Goal: Transaction & Acquisition: Purchase product/service

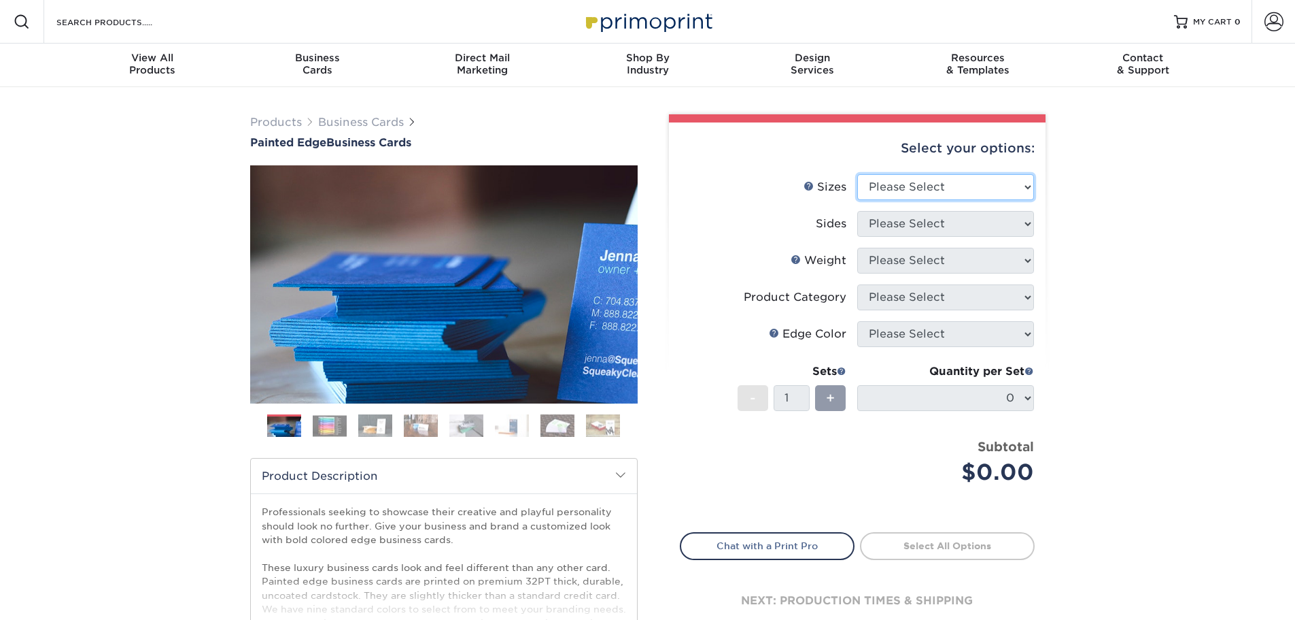
click at [1013, 192] on select "Please Select 2" x 3.5" - Standard 2.125" x 3.375" - European 2.5" x 2.5" - Squ…" at bounding box center [946, 187] width 177 height 26
select select "2.00x3.50"
click at [858, 174] on select "Please Select 2" x 3.5" - Standard 2.125" x 3.375" - European 2.5" x 2.5" - Squ…" at bounding box center [946, 187] width 177 height 26
drag, startPoint x: 1018, startPoint y: 221, endPoint x: 1018, endPoint y: 233, distance: 11.6
click at [1018, 221] on select "Please Select Print Both Sides Print Front Only" at bounding box center [946, 224] width 177 height 26
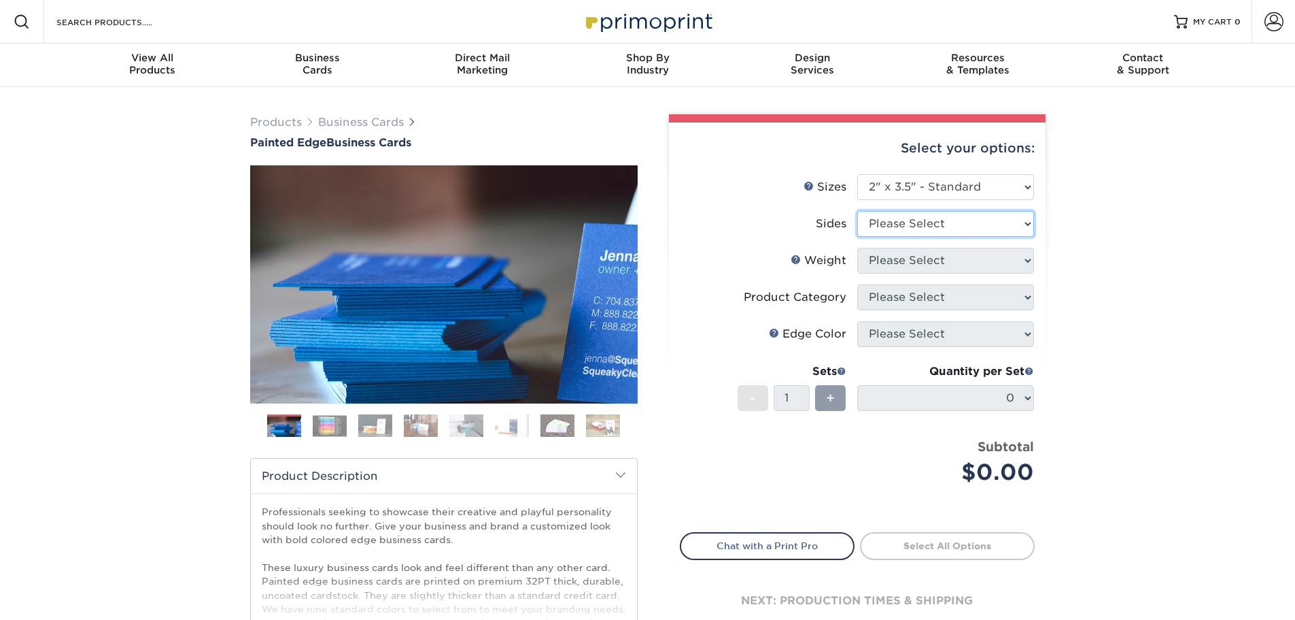
select select "13abbda7-1d64-4f25-8bb2-c179b224825d"
click at [858, 211] on select "Please Select Print Both Sides Print Front Only" at bounding box center [946, 224] width 177 height 26
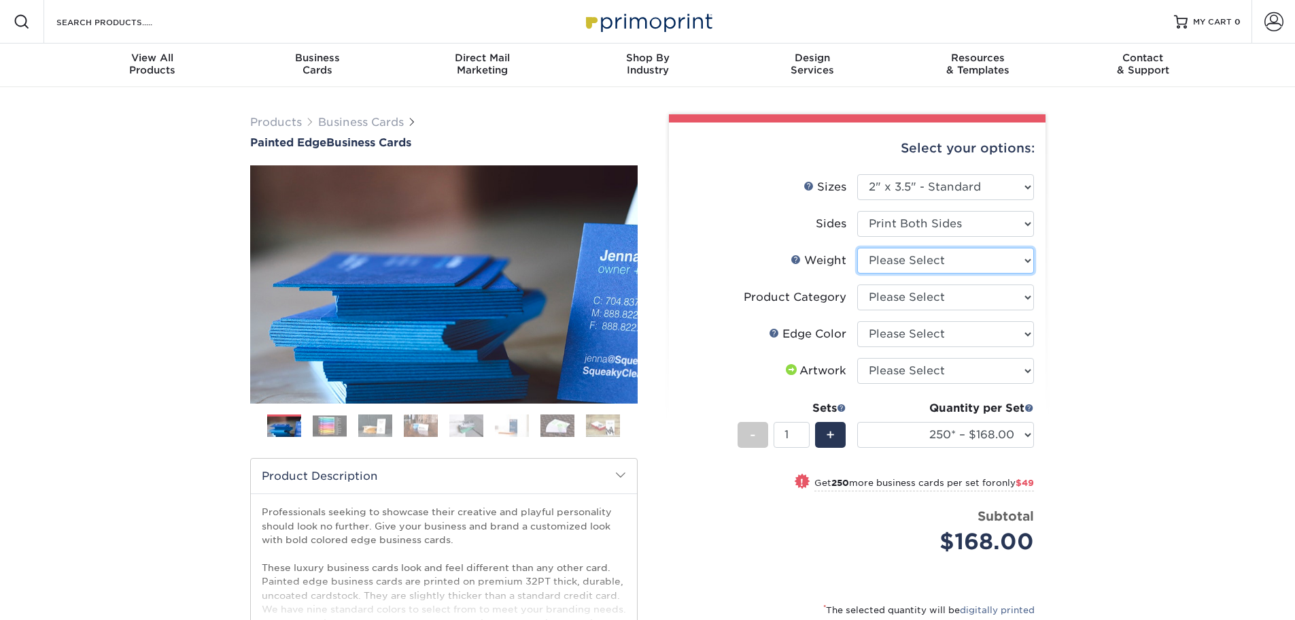
click at [1032, 269] on select "Please Select 32PTUC" at bounding box center [946, 261] width 177 height 26
select select "32PTUC"
click at [858, 248] on select "Please Select 32PTUC" at bounding box center [946, 261] width 177 height 26
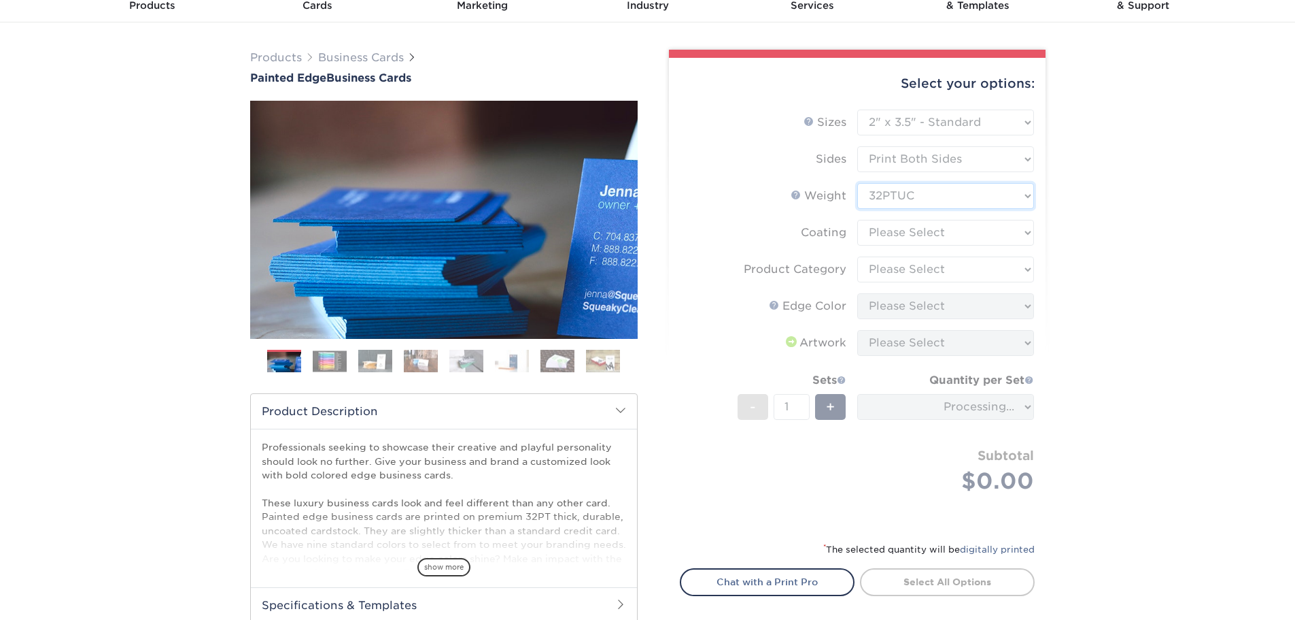
scroll to position [68, 0]
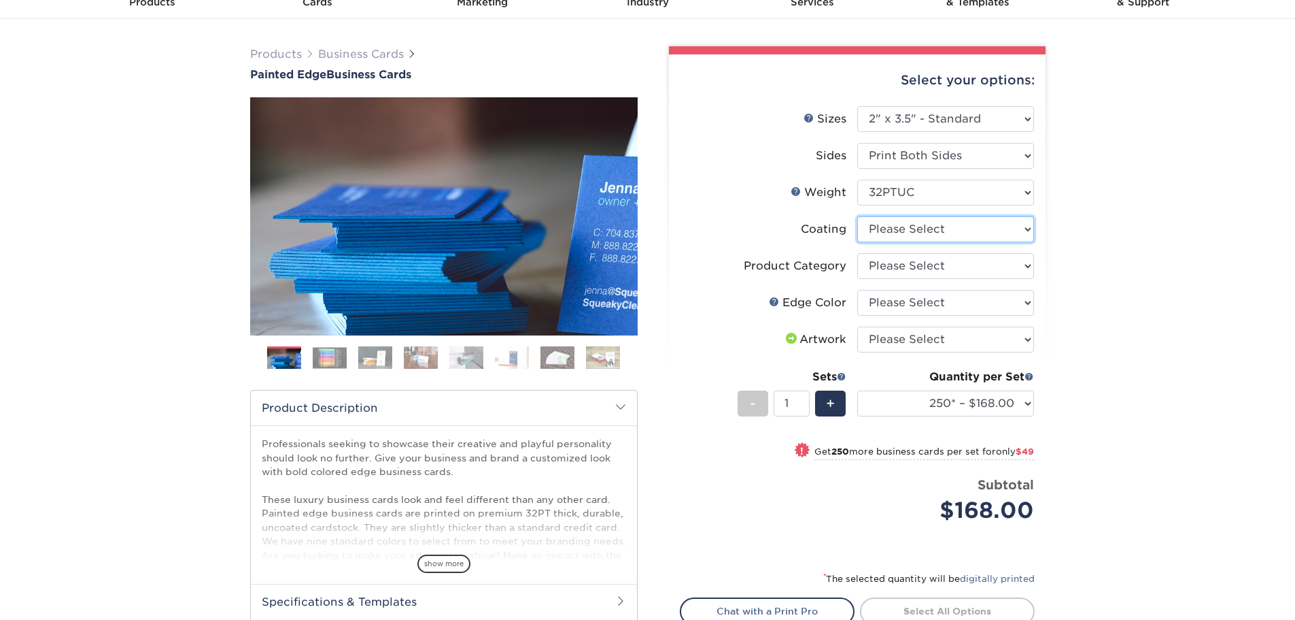
click at [1002, 230] on select at bounding box center [946, 229] width 177 height 26
select select "3e7618de-abca-4bda-9f97-8b9129e913d8"
click at [858, 216] on select at bounding box center [946, 229] width 177 height 26
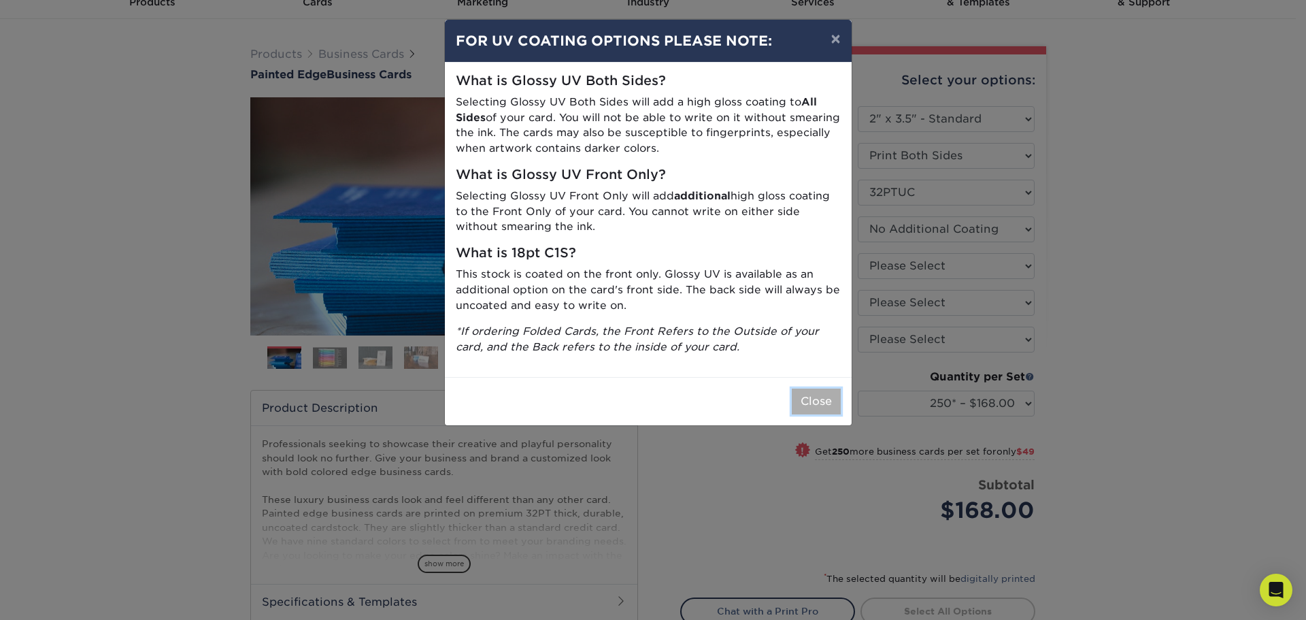
click at [809, 404] on button "Close" at bounding box center [816, 401] width 49 height 26
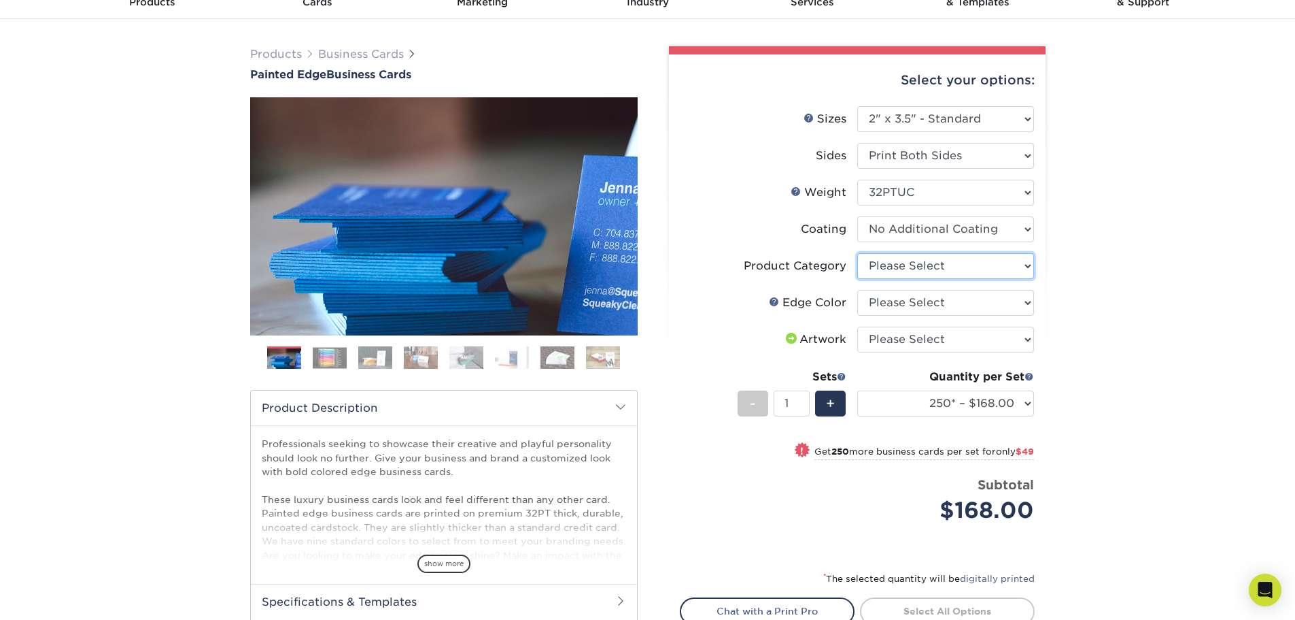
click at [958, 266] on select "Please Select Business Cards" at bounding box center [946, 266] width 177 height 26
drag, startPoint x: 1130, startPoint y: 271, endPoint x: 1120, endPoint y: 275, distance: 11.0
click at [1130, 271] on div "Products Business Cards Painted Edge Business Cards Previous Next" at bounding box center [647, 387] width 1295 height 736
click at [985, 309] on select "Please Select Charcoal Black Brown Blue Pearlescent Blue Pearlescent Gold Pearl…" at bounding box center [946, 303] width 177 height 26
click at [995, 388] on div "Quantity per Set 250* – $168.00 500* – $217.00 1000* – $339.00 (Price includes …" at bounding box center [946, 400] width 177 height 63
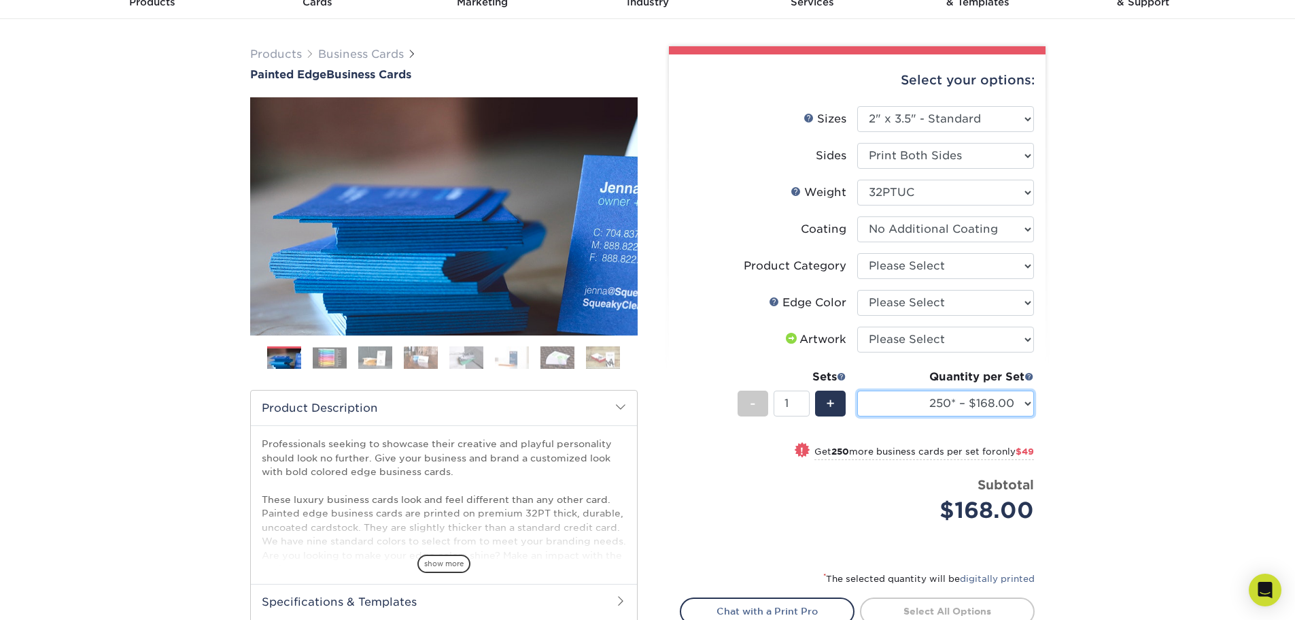
click at [994, 399] on select "250* – $168.00 500* – $217.00 1000* – $339.00" at bounding box center [946, 403] width 177 height 26
click at [1066, 359] on div "Products Business Cards Painted Edge Business Cards Previous Next" at bounding box center [647, 387] width 1295 height 736
drag, startPoint x: 1116, startPoint y: 358, endPoint x: 1008, endPoint y: 324, distance: 113.3
click at [1116, 358] on div "Products Business Cards Painted Edge Business Cards Previous Next" at bounding box center [647, 387] width 1295 height 736
click at [1008, 324] on li "Edge Color Please Select Charcoal Black Brown Blue Pearlescent Blue Pearlescent…" at bounding box center [858, 308] width 354 height 37
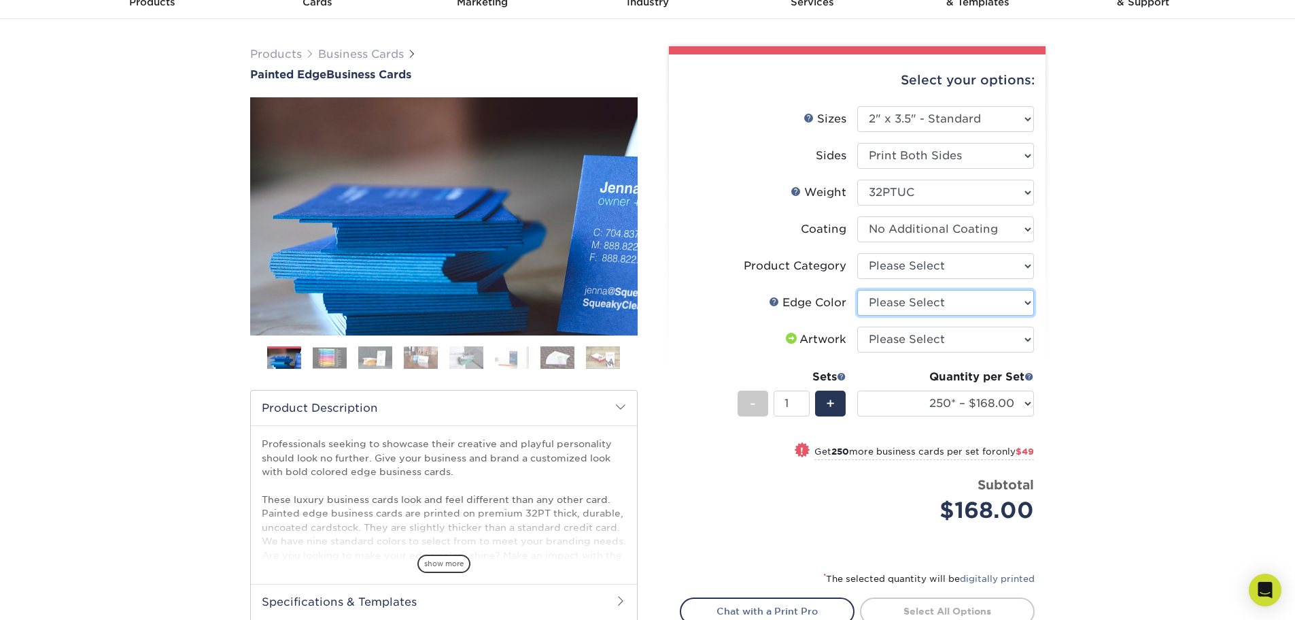
click at [1013, 305] on select "Please Select Charcoal Black Brown Blue Pearlescent Blue Pearlescent Gold Pearl…" at bounding box center [946, 303] width 177 height 26
select select "8edf2e46-2dbb-4a7c-bc5c-20ba781fe219"
click at [858, 290] on select "Please Select Charcoal Black Brown Blue Pearlescent Blue Pearlescent Gold Pearl…" at bounding box center [946, 303] width 177 height 26
click at [1125, 351] on div "Products Business Cards Painted Edge Business Cards Previous Next" at bounding box center [647, 387] width 1295 height 736
click at [990, 333] on select "Please Select I will upload files I need a design - $100" at bounding box center [946, 339] width 177 height 26
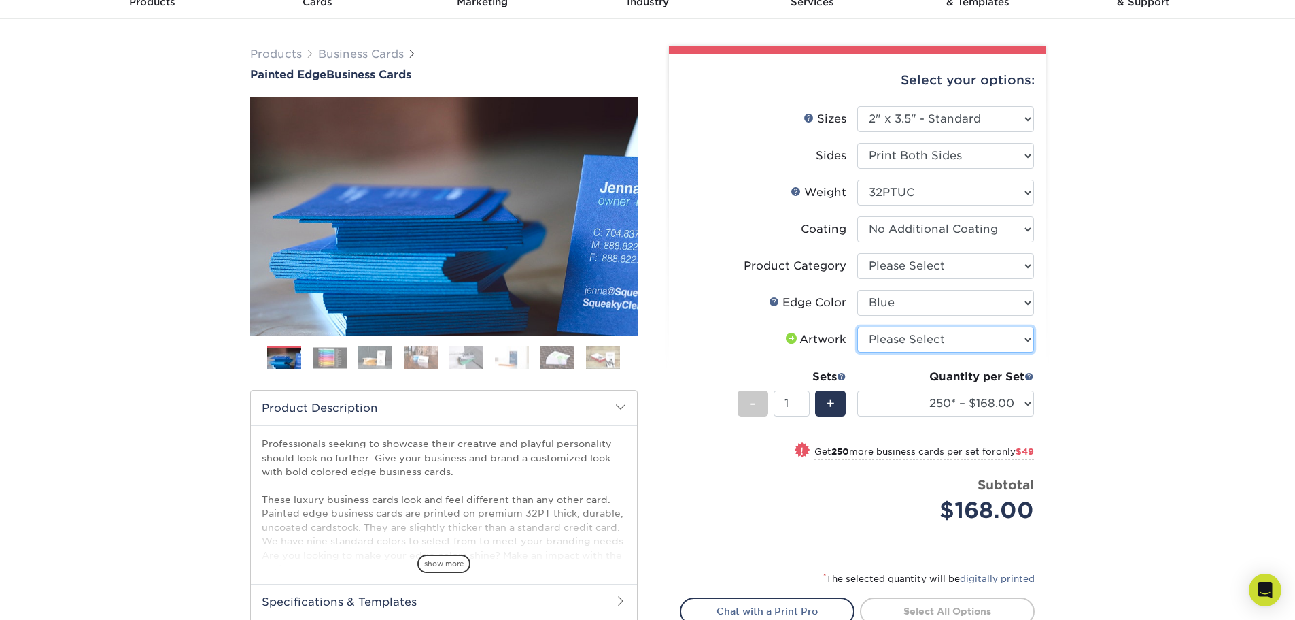
select select "upload"
click at [858, 326] on select "Please Select I will upload files I need a design - $100" at bounding box center [946, 339] width 177 height 26
click at [1030, 343] on select "Please Select I will upload files I need a design - $100" at bounding box center [946, 339] width 177 height 26
click at [1153, 338] on div "Products Business Cards Painted Edge Business Cards Previous Next" at bounding box center [647, 387] width 1295 height 736
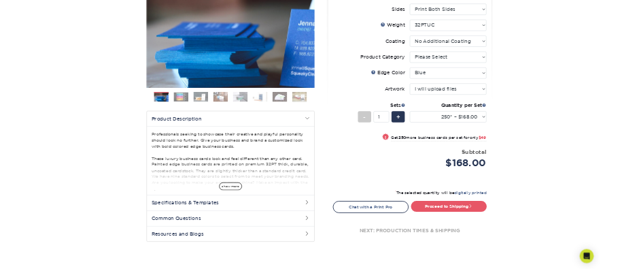
scroll to position [136, 0]
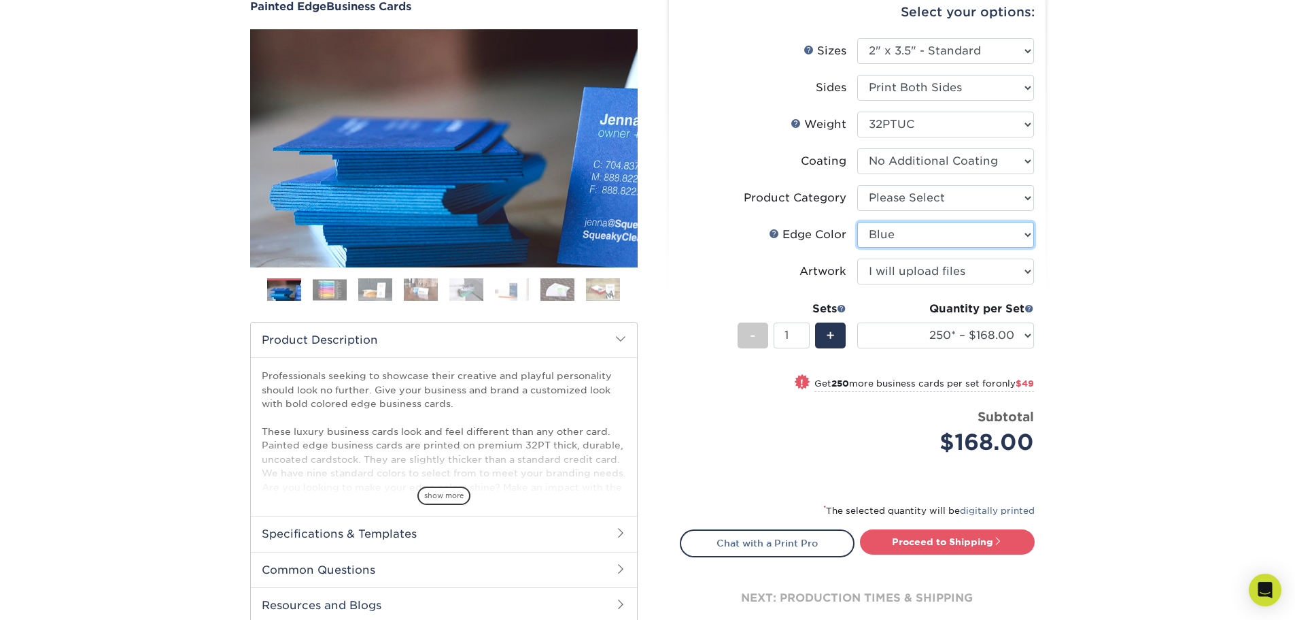
click at [1026, 229] on select "Please Select Charcoal Black Brown Blue Pearlescent Blue Pearlescent Gold Pearl…" at bounding box center [946, 235] width 177 height 26
click at [1146, 210] on div "Products Business Cards Painted Edge Business Cards Previous Next" at bounding box center [647, 319] width 1295 height 736
click at [995, 233] on select "Please Select Charcoal Black Brown Blue Pearlescent Blue Pearlescent Gold Pearl…" at bounding box center [946, 235] width 177 height 26
click at [1212, 279] on div "Products Business Cards Painted Edge Business Cards Previous Next" at bounding box center [647, 319] width 1295 height 736
drag, startPoint x: 919, startPoint y: 246, endPoint x: 932, endPoint y: 239, distance: 14.3
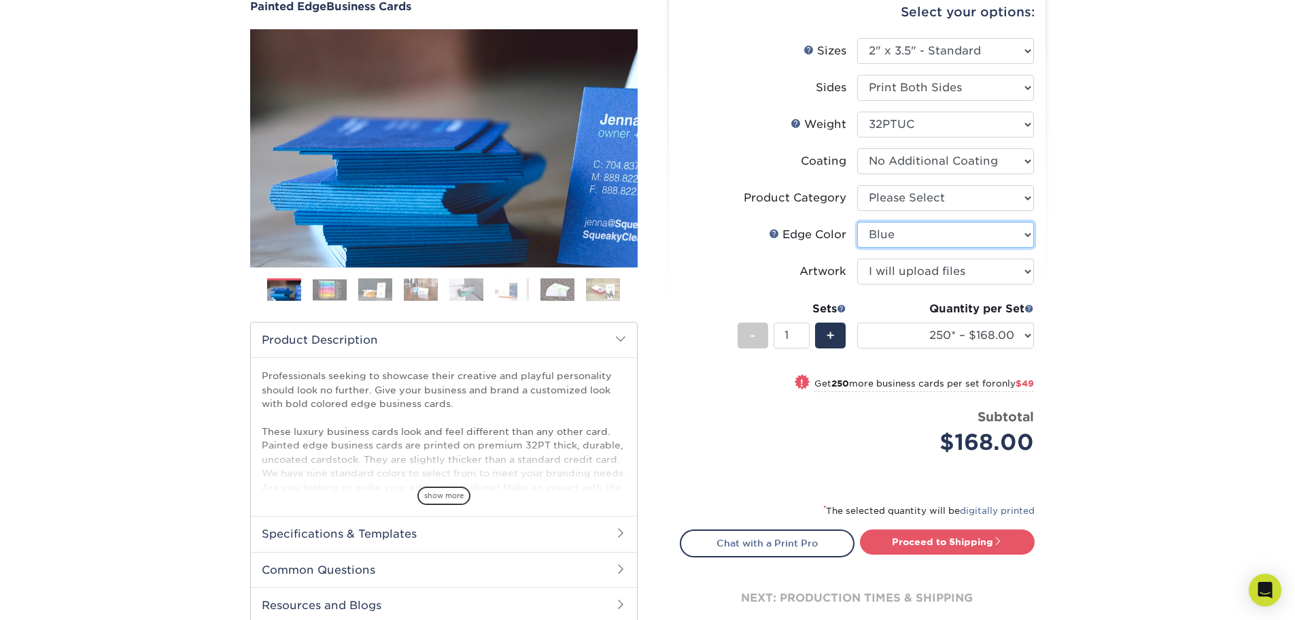
click at [919, 246] on select "Please Select Charcoal Black Brown Blue Pearlescent Blue Pearlescent Gold Pearl…" at bounding box center [946, 235] width 177 height 26
select select "84f43a64-87e1-46ad-aba1-d69946adcbfc"
click at [858, 222] on select "Please Select Charcoal Black Brown Blue Pearlescent Blue Pearlescent Gold Pearl…" at bounding box center [946, 235] width 177 height 26
click at [1161, 241] on div "Products Business Cards Painted Edge Business Cards Previous Next" at bounding box center [647, 319] width 1295 height 736
